Goal: Task Accomplishment & Management: Use online tool/utility

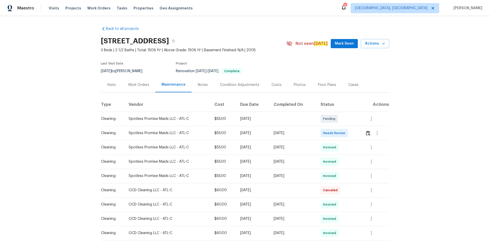
scroll to position [26, 0]
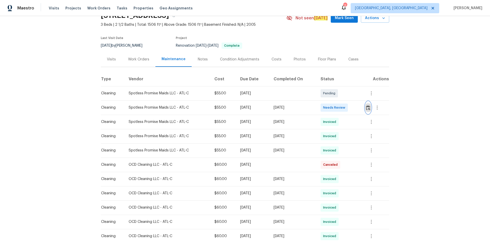
click at [348, 107] on img "button" at bounding box center [368, 107] width 4 height 5
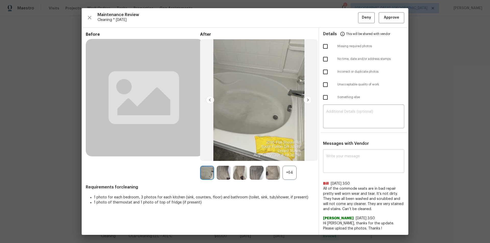
click at [348, 163] on textarea at bounding box center [363, 162] width 75 height 14
paste textarea "Maintenance Audit Team: Hello! After further review, the visit (08/13/2025) has…"
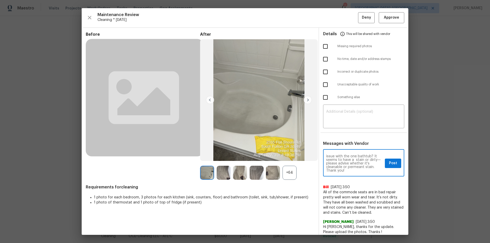
scroll to position [0, 0]
type textarea "Maintenance Audit Team: Hello! After further review, the visit (08/13/2025) has…"
click at [348, 163] on span "Post" at bounding box center [393, 163] width 8 height 6
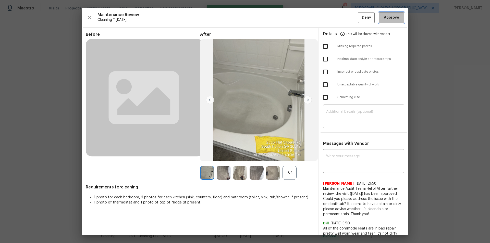
click at [348, 15] on button "Approve" at bounding box center [392, 17] width 26 height 11
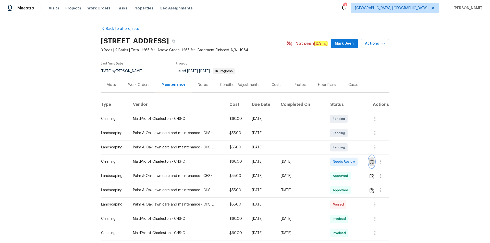
click at [348, 162] on button "button" at bounding box center [372, 162] width 6 height 12
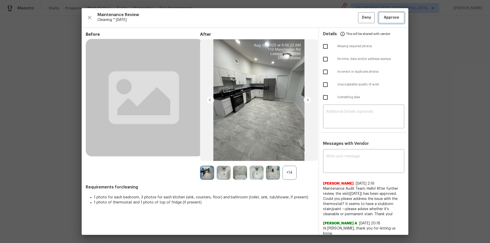
drag, startPoint x: 396, startPoint y: 17, endPoint x: 398, endPoint y: 33, distance: 16.7
click at [348, 17] on span "Approve" at bounding box center [391, 18] width 17 height 6
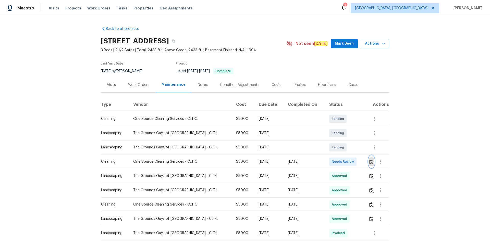
click at [369, 163] on img "button" at bounding box center [371, 161] width 4 height 5
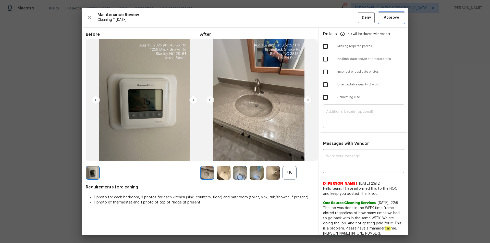
click at [389, 16] on span "Approve" at bounding box center [391, 18] width 15 height 6
